Goal: Book appointment/travel/reservation

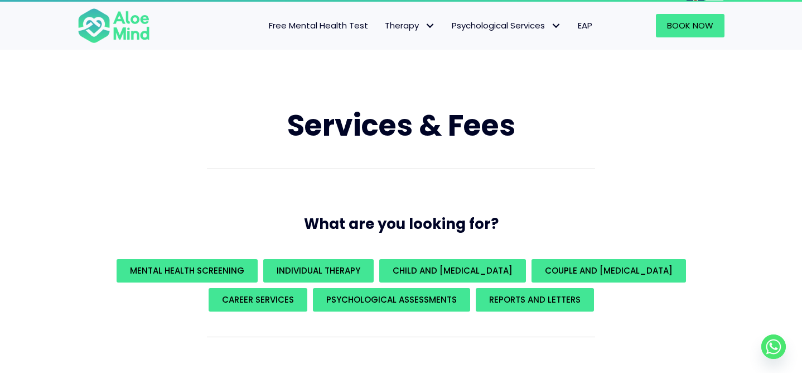
scroll to position [15, 0]
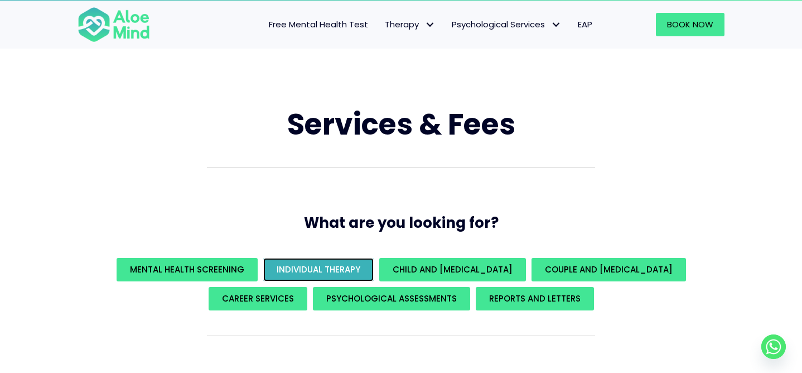
click at [338, 267] on span "Individual Therapy" at bounding box center [319, 269] width 84 height 12
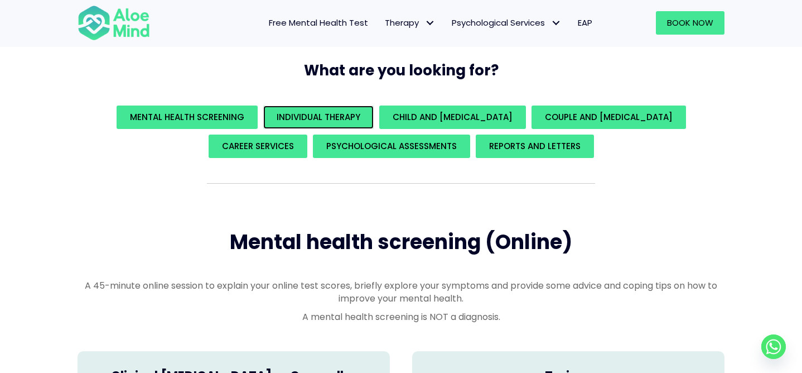
scroll to position [168, 0]
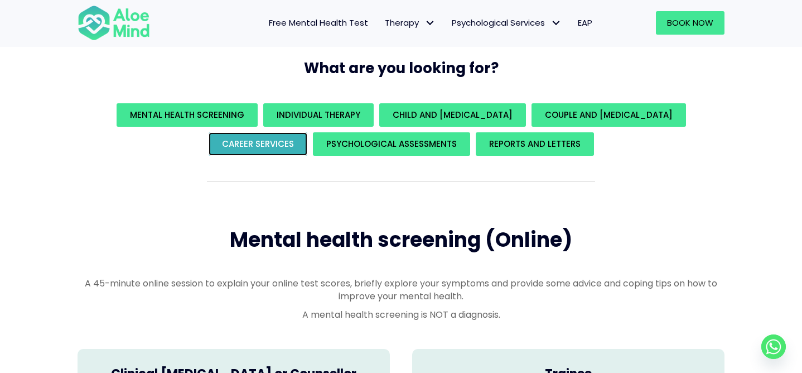
click at [278, 151] on link "Career Services" at bounding box center [258, 143] width 99 height 23
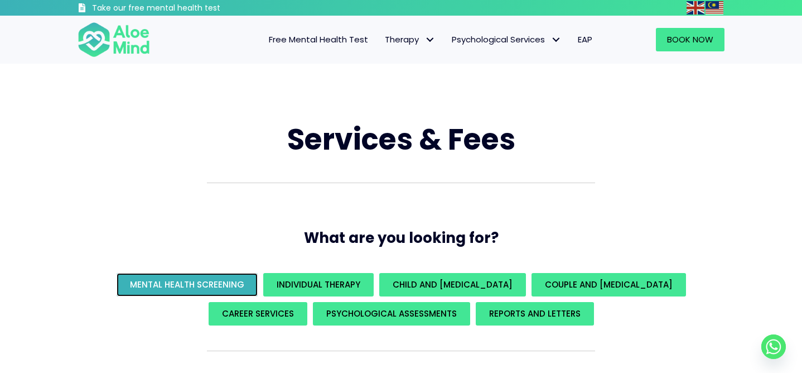
click at [212, 286] on span "Mental Health Screening" at bounding box center [187, 284] width 114 height 12
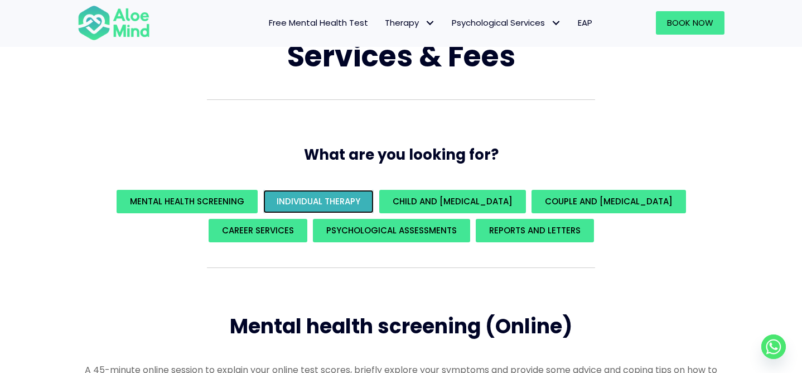
click at [322, 196] on span "Individual Therapy" at bounding box center [319, 201] width 84 height 12
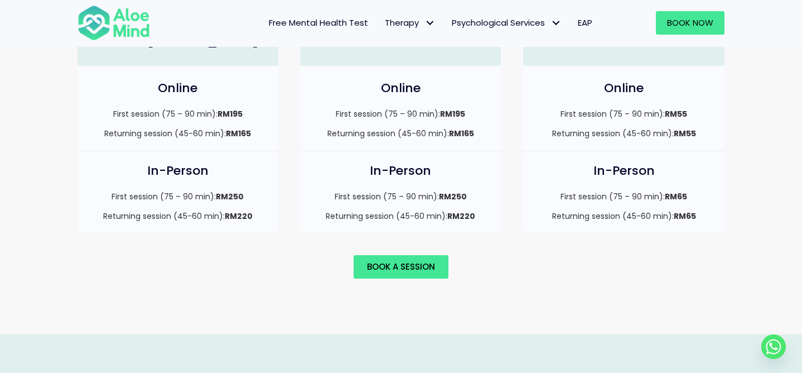
scroll to position [863, 0]
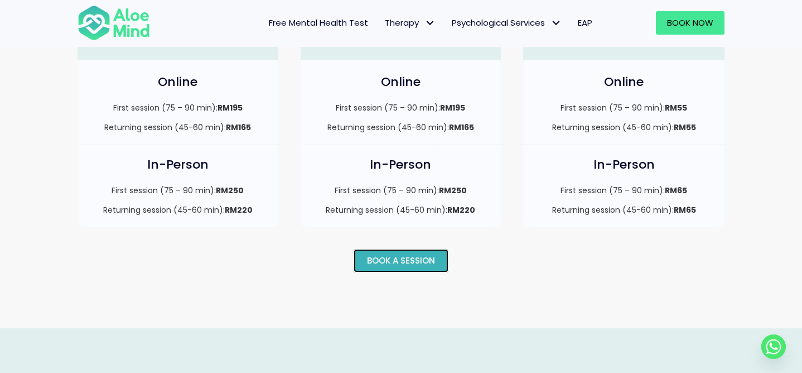
click at [386, 249] on link "Book a session" at bounding box center [401, 260] width 95 height 23
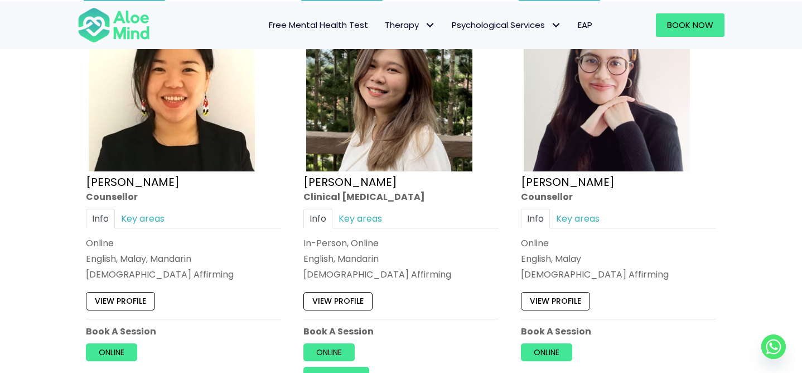
scroll to position [1902, 0]
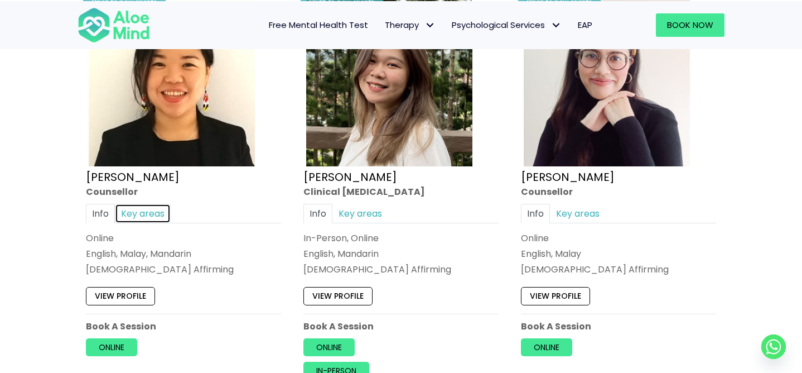
click at [156, 208] on link "Key areas" at bounding box center [143, 214] width 56 height 20
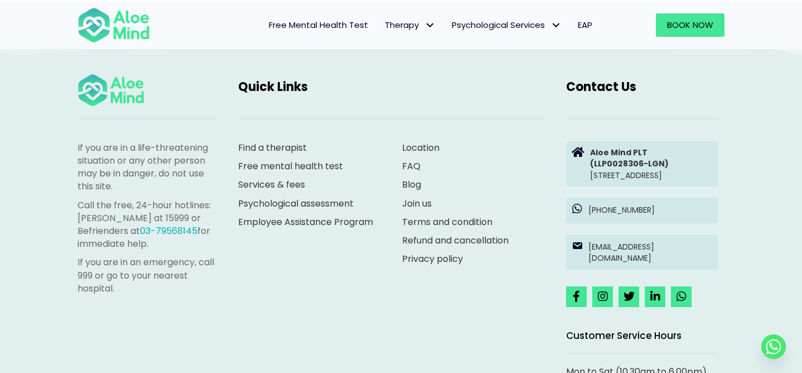
scroll to position [5272, 0]
